Goal: Task Accomplishment & Management: Use online tool/utility

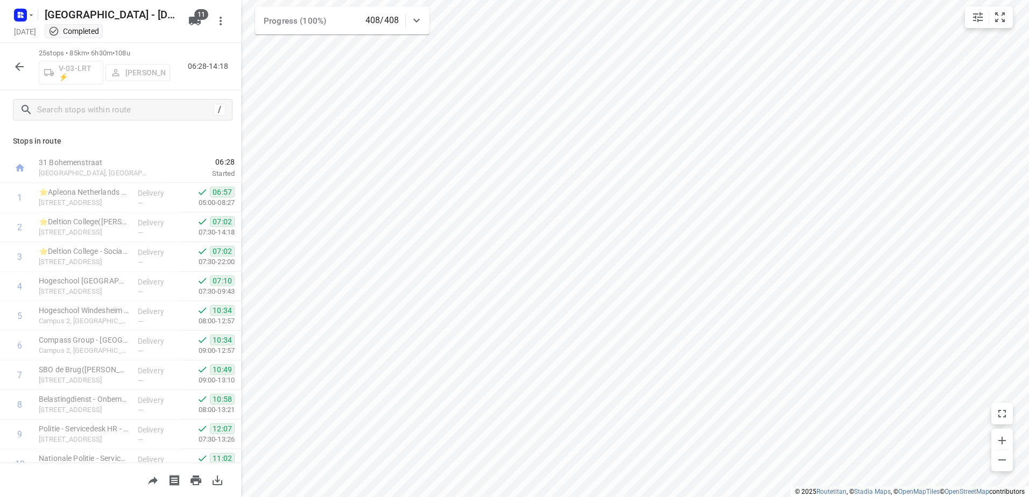
click at [22, 12] on icon "button" at bounding box center [22, 13] width 3 height 3
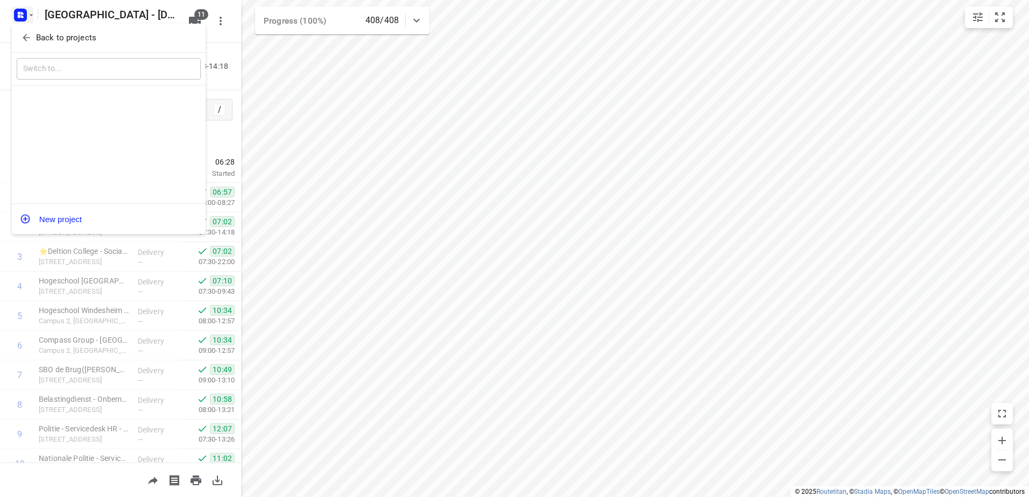
click at [47, 33] on p "Back to projects" at bounding box center [66, 38] width 60 height 12
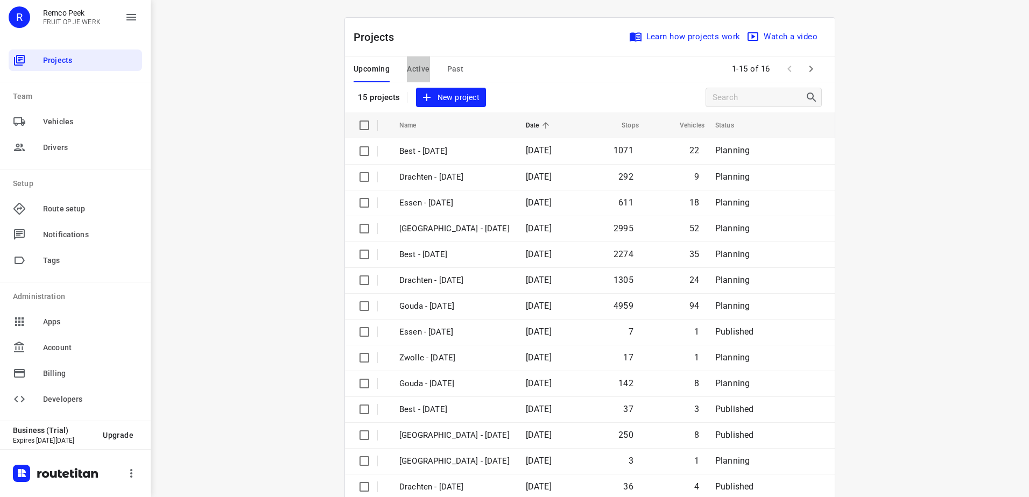
click at [414, 69] on span "Active" at bounding box center [418, 68] width 23 height 13
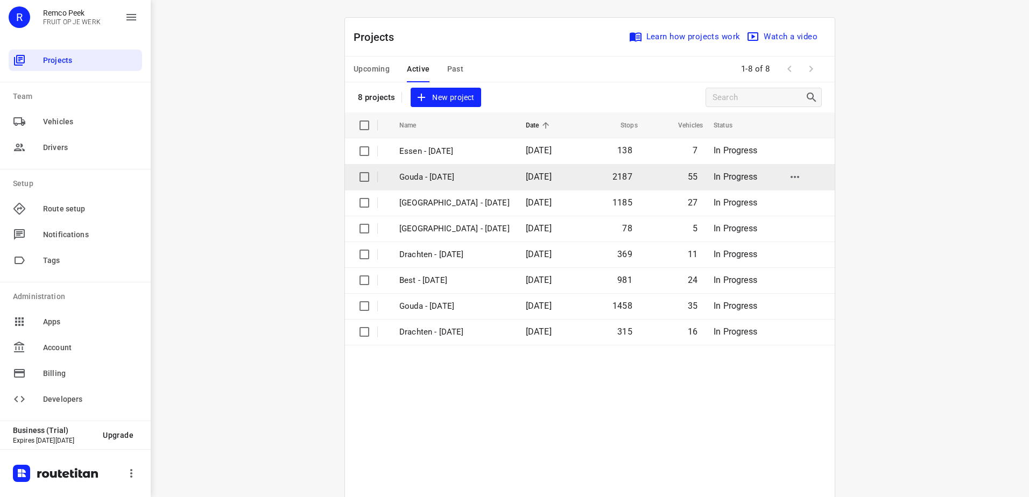
click at [459, 181] on p "Gouda - Wednesday" at bounding box center [454, 177] width 110 height 12
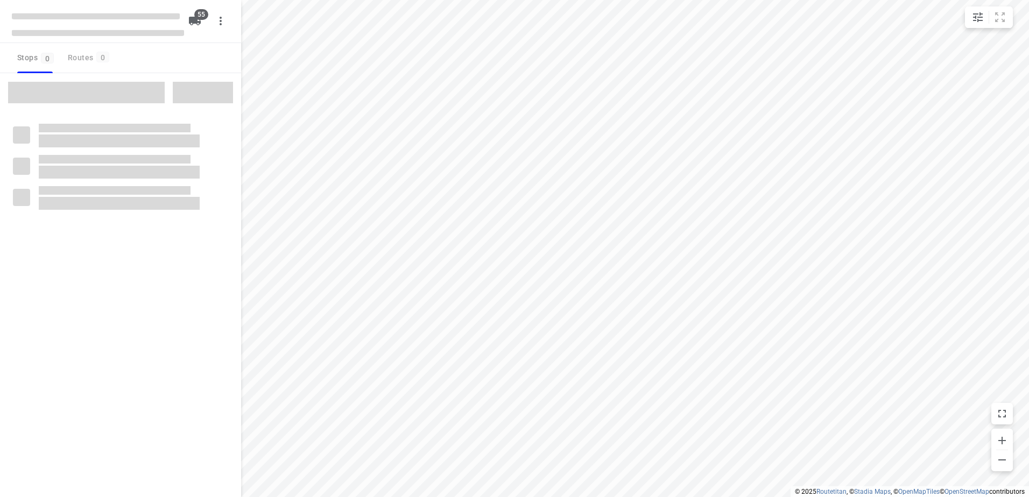
checkbox input "true"
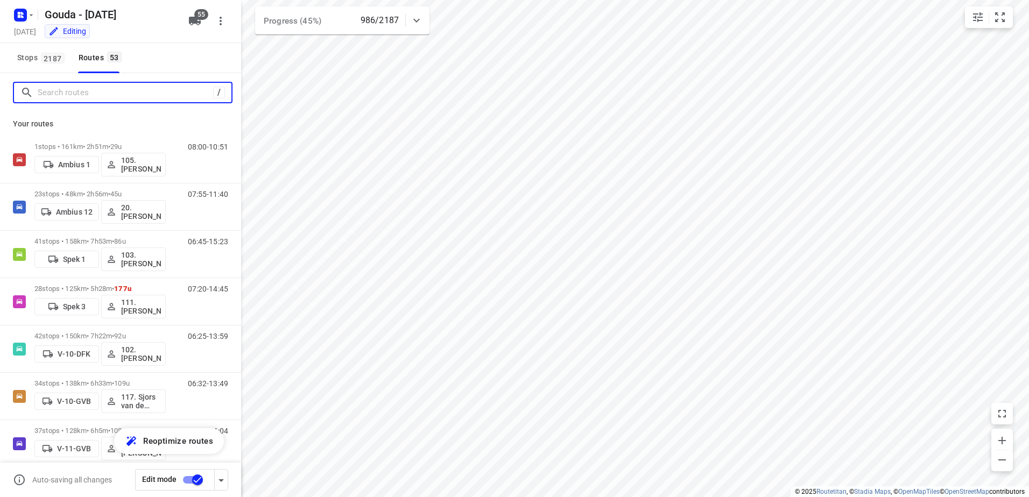
click at [106, 98] on input "Search routes" at bounding box center [125, 93] width 175 height 17
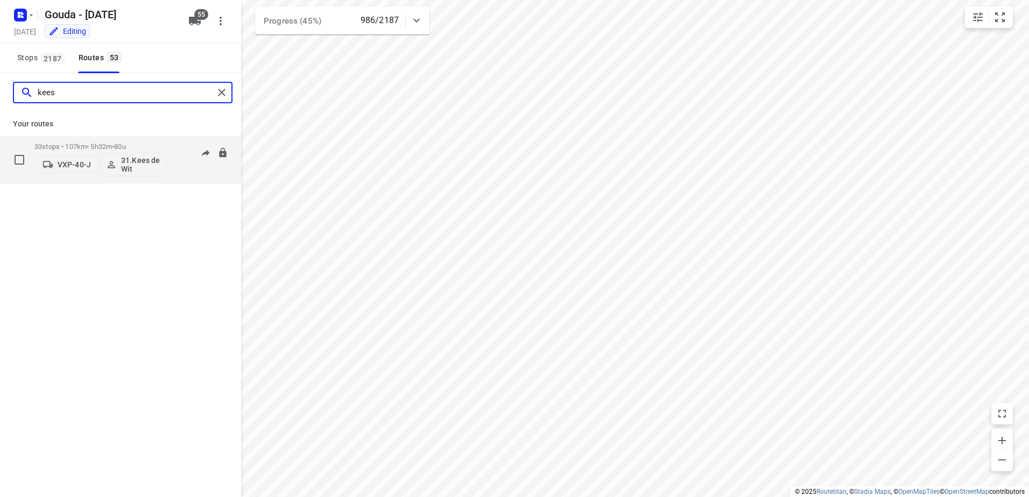
type input "kees"
click at [109, 151] on div "VXP-40-J 31.Kees de Wit" at bounding box center [99, 164] width 131 height 26
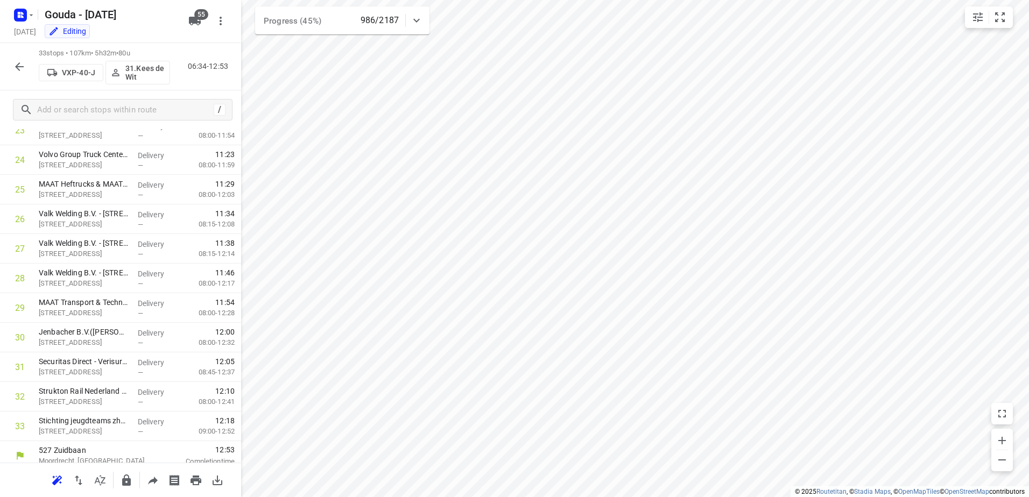
scroll to position [727, 0]
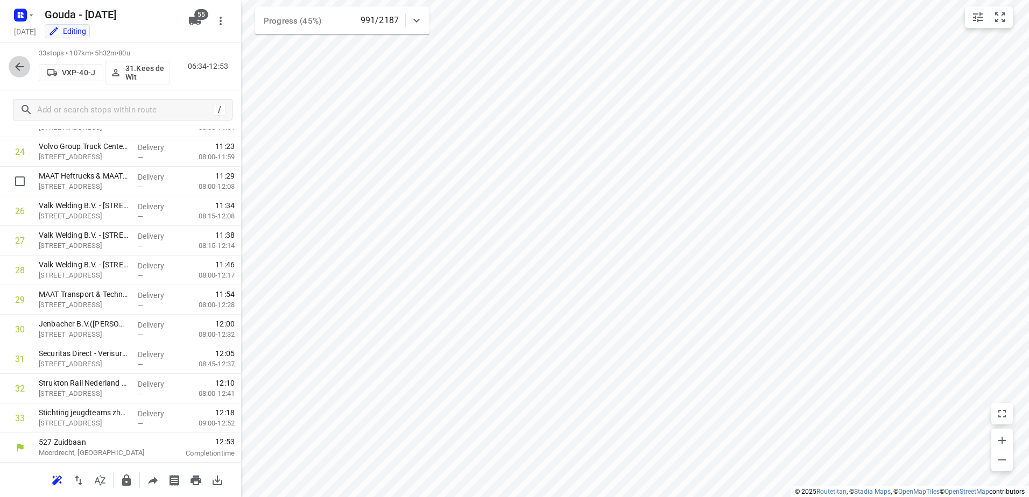
click at [16, 63] on icon "button" at bounding box center [19, 66] width 13 height 13
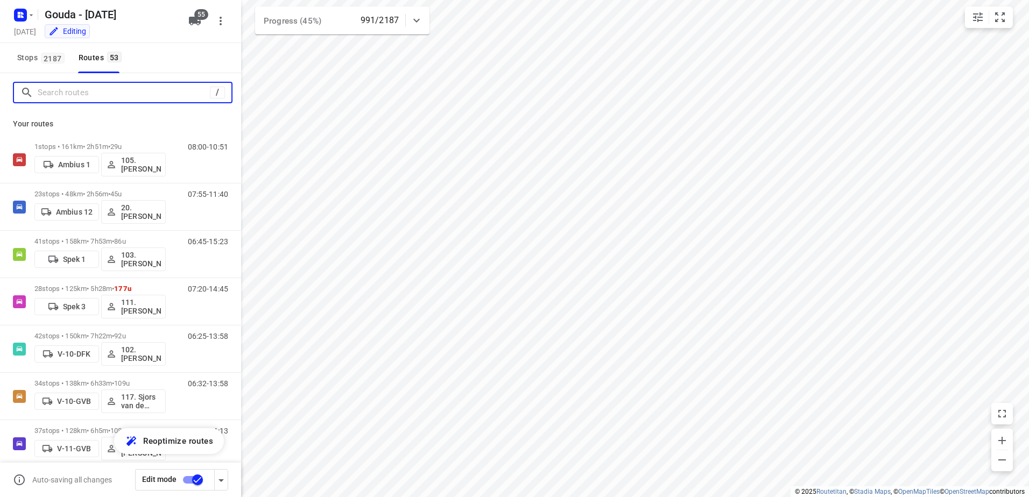
click at [100, 90] on input "Search routes" at bounding box center [124, 93] width 172 height 17
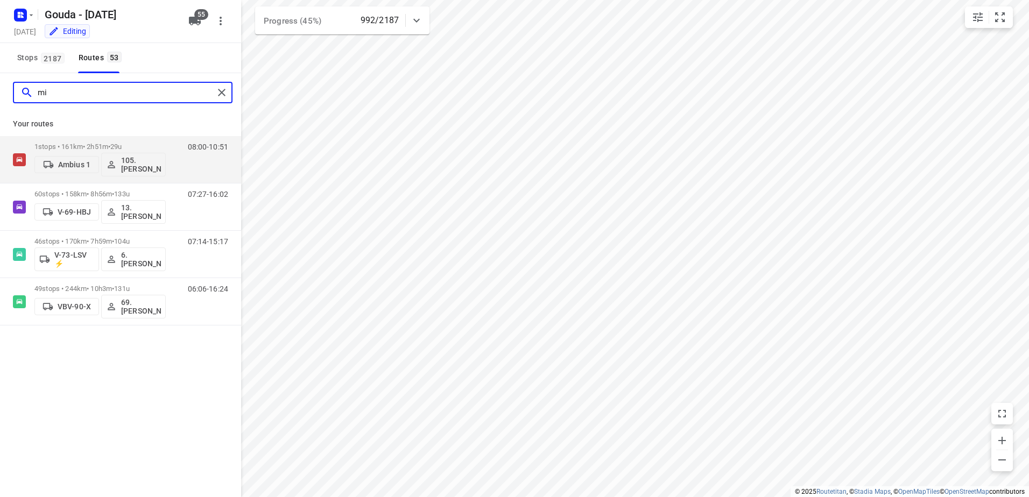
type input "m"
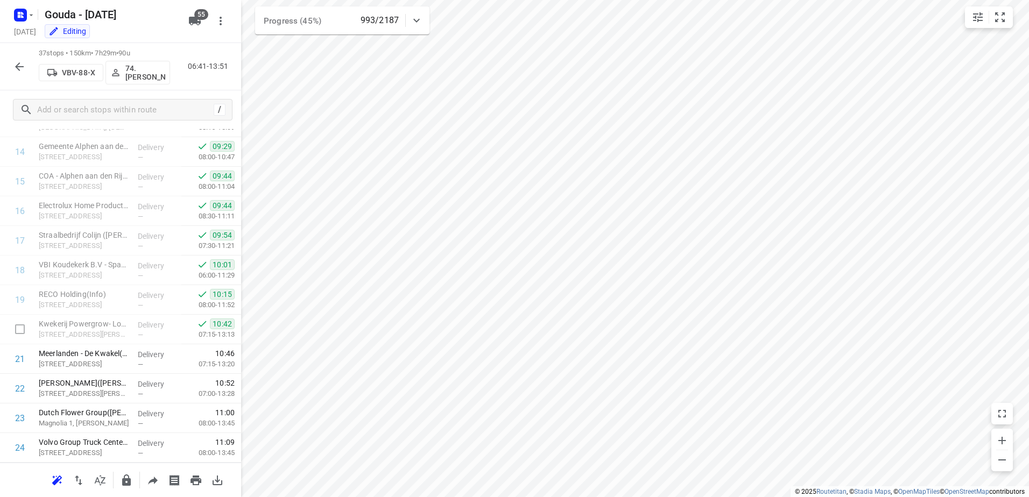
scroll to position [845, 0]
